Goal: Information Seeking & Learning: Learn about a topic

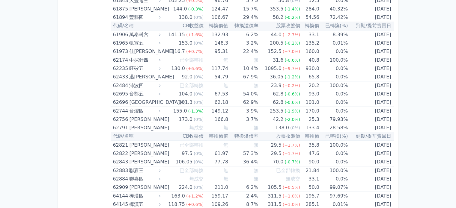
scroll to position [2463, 0]
click at [156, 107] on div "台燿四" at bounding box center [144, 111] width 30 height 8
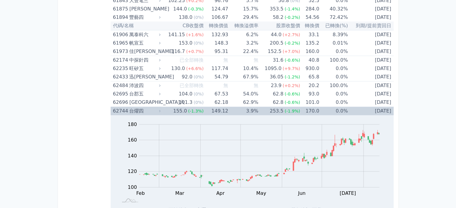
click at [164, 107] on td "155.0 (-1.3%)" at bounding box center [183, 111] width 42 height 9
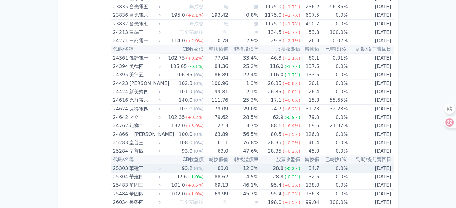
scroll to position [544, 0]
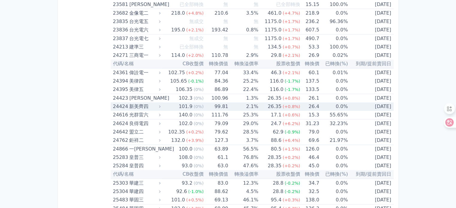
click at [204, 104] on td "99.81" at bounding box center [216, 107] width 25 height 8
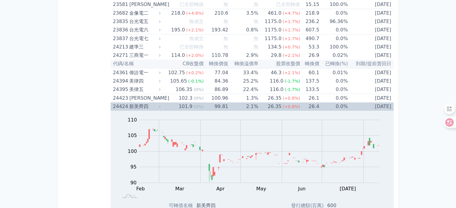
click at [204, 103] on td "99.81" at bounding box center [216, 107] width 25 height 8
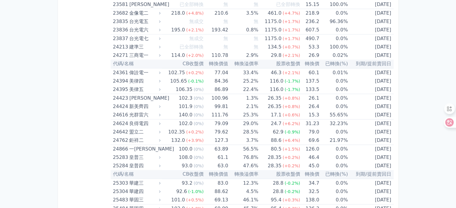
scroll to position [3303, 0]
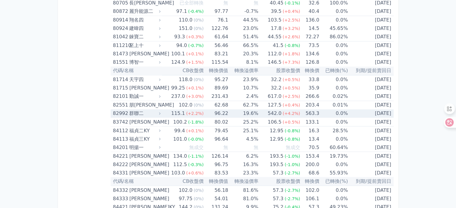
click at [162, 112] on icon at bounding box center [160, 114] width 4 height 4
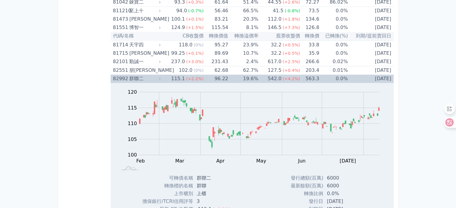
scroll to position [3333, 0]
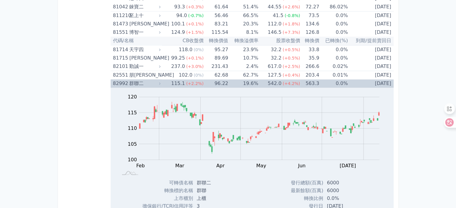
click at [161, 82] on icon at bounding box center [160, 84] width 4 height 4
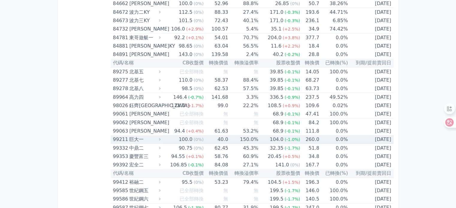
scroll to position [3543, 0]
